Goal: Task Accomplishment & Management: Use online tool/utility

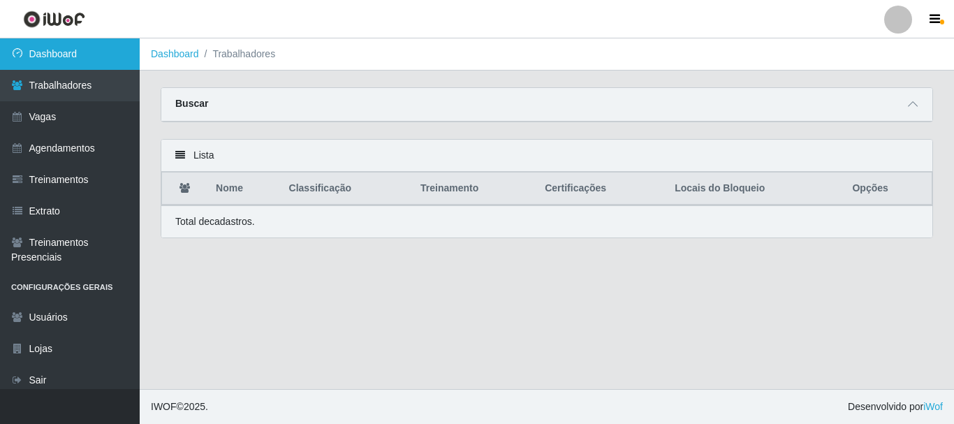
click at [83, 45] on link "Dashboard" at bounding box center [70, 53] width 140 height 31
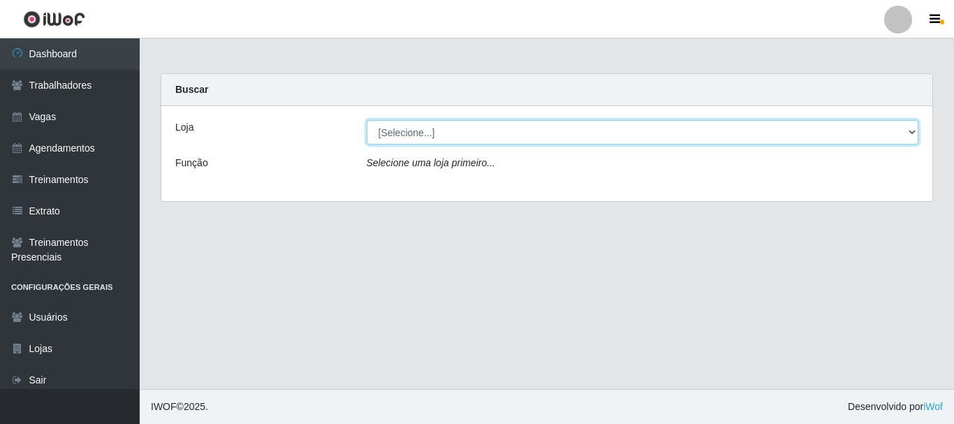
click at [420, 130] on select "[Selecione...] Supermercado Queiroz - Caicó" at bounding box center [643, 132] width 552 height 24
click at [367, 120] on select "[Selecione...] Supermercado Queiroz - Caicó" at bounding box center [643, 132] width 552 height 24
click at [416, 133] on select "[Selecione...] Supermercado Queiroz - Caicó" at bounding box center [643, 132] width 552 height 24
select select "512"
click at [367, 120] on select "[Selecione...] Supermercado Queiroz - Caicó" at bounding box center [643, 132] width 552 height 24
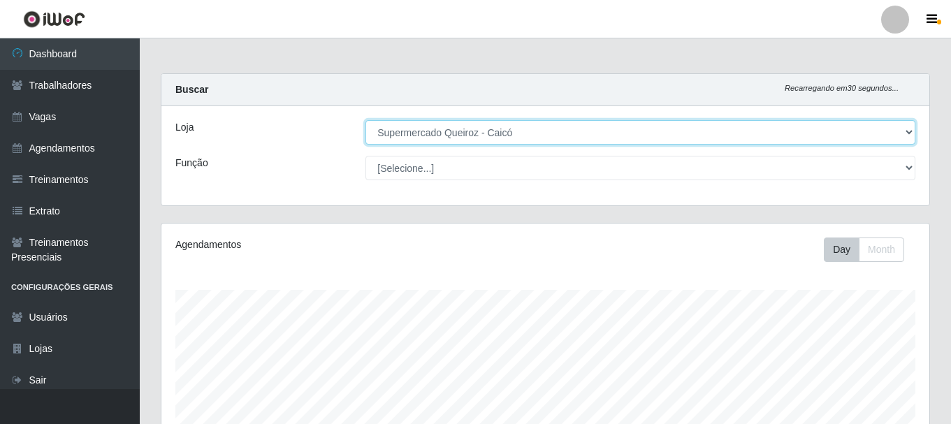
scroll to position [290, 768]
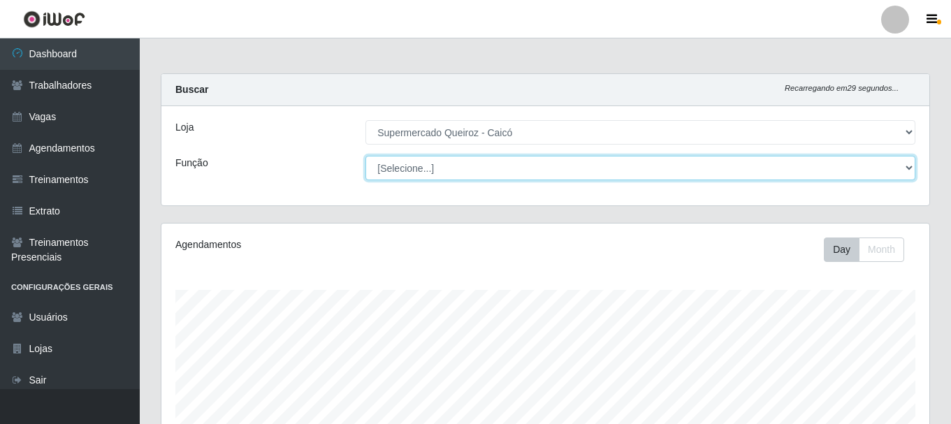
click at [411, 168] on select "[Selecione...] Embalador Embalador + Embalador ++" at bounding box center [640, 168] width 550 height 24
select select "1"
click at [365, 156] on select "[Selecione...] Embalador Embalador + Embalador ++" at bounding box center [640, 168] width 550 height 24
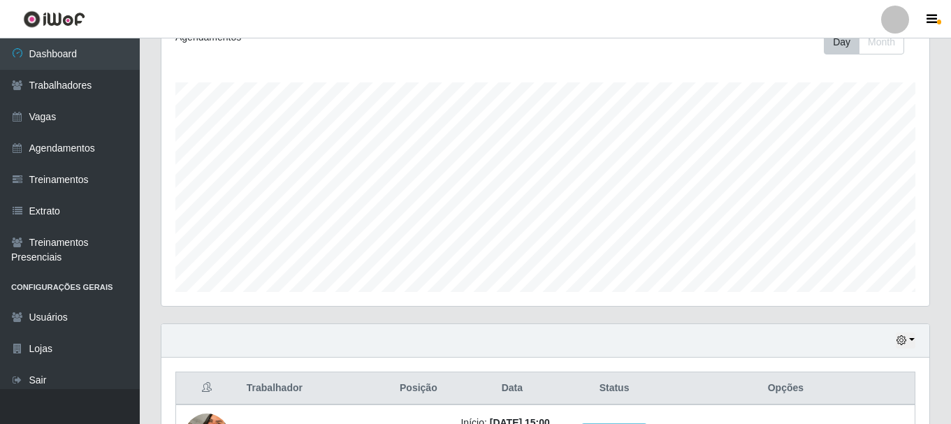
scroll to position [328, 0]
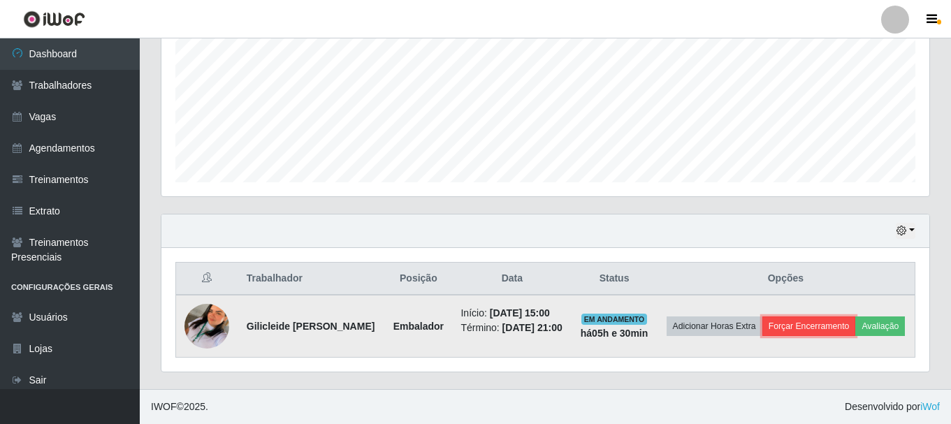
click at [844, 316] on button "Forçar Encerramento" at bounding box center [809, 326] width 94 height 20
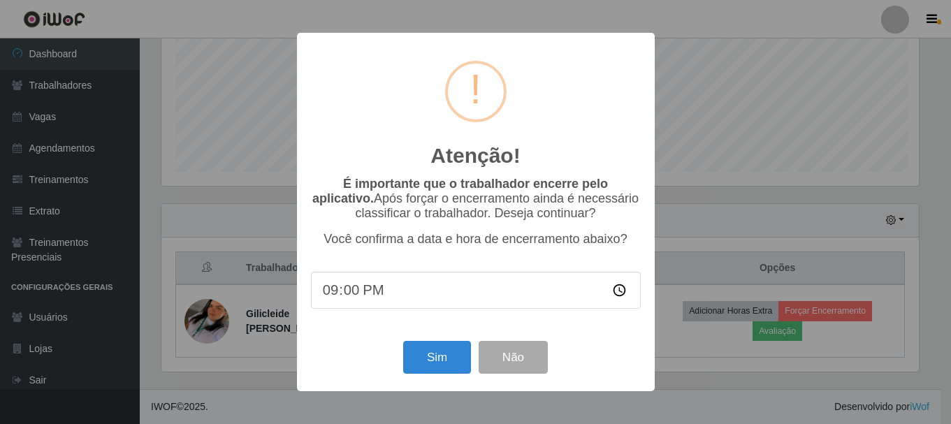
scroll to position [290, 761]
type input "20:30"
click at [408, 353] on button "Sim" at bounding box center [438, 357] width 68 height 33
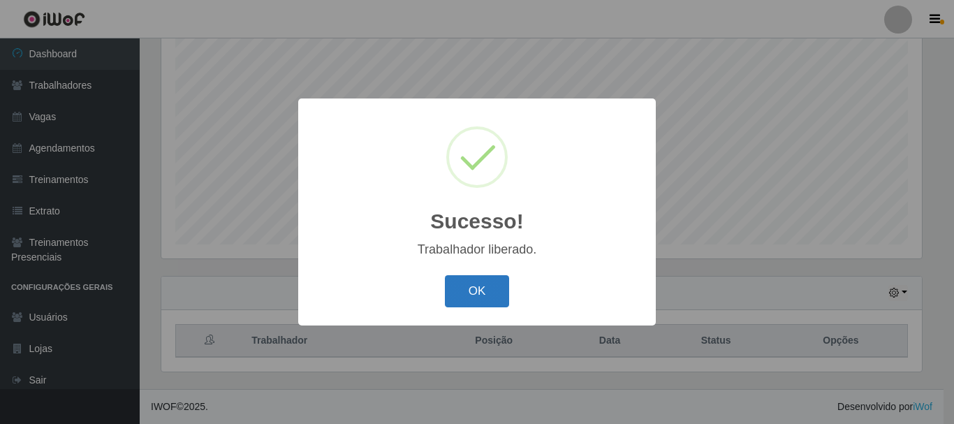
click at [498, 284] on button "OK" at bounding box center [477, 291] width 65 height 33
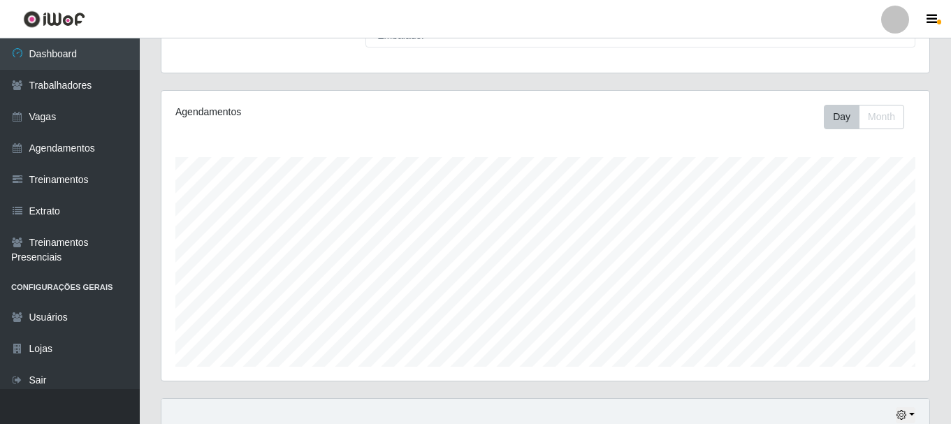
scroll to position [0, 0]
